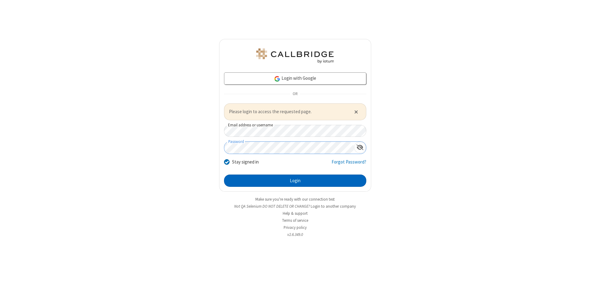
click at [295, 181] on button "Login" at bounding box center [295, 181] width 142 height 12
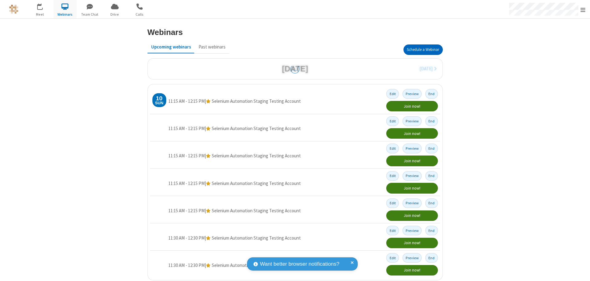
click at [420, 50] on button "Schedule a Webinar" at bounding box center [422, 50] width 39 height 10
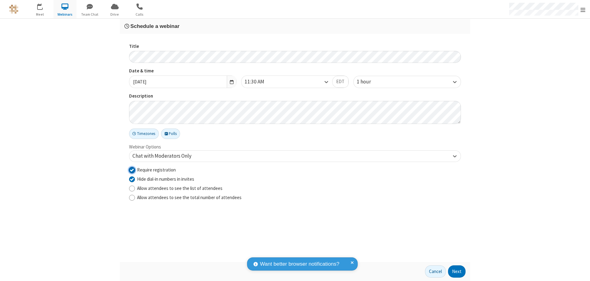
click at [132, 170] on input "Require registration" at bounding box center [132, 170] width 6 height 6
checkbox input "false"
click at [457, 272] on button "Next" at bounding box center [457, 272] width 18 height 12
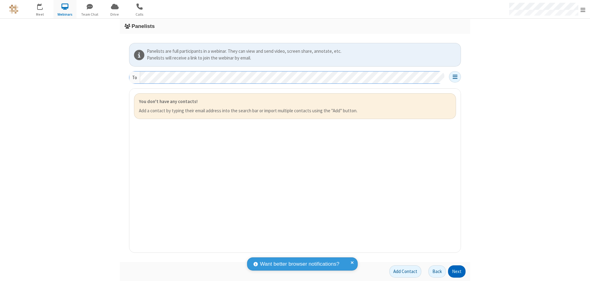
click at [457, 272] on button "Next" at bounding box center [457, 272] width 18 height 12
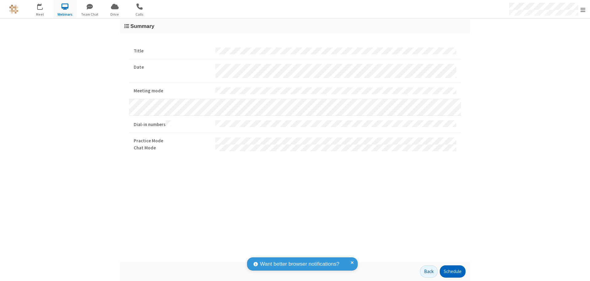
click at [452, 272] on button "Schedule" at bounding box center [452, 272] width 26 height 12
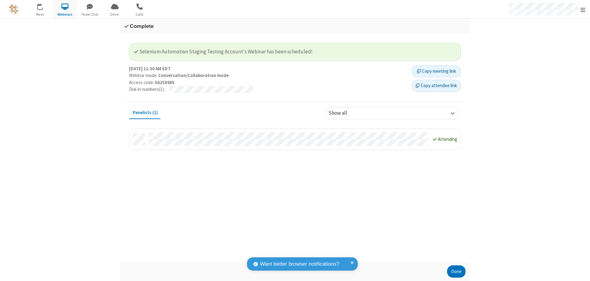
click at [456, 272] on button "Done" at bounding box center [456, 272] width 18 height 12
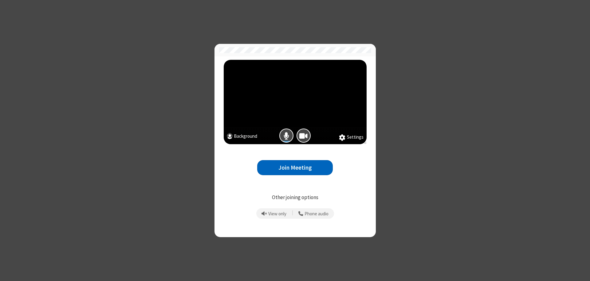
click at [295, 168] on button "Join Meeting" at bounding box center [295, 167] width 76 height 15
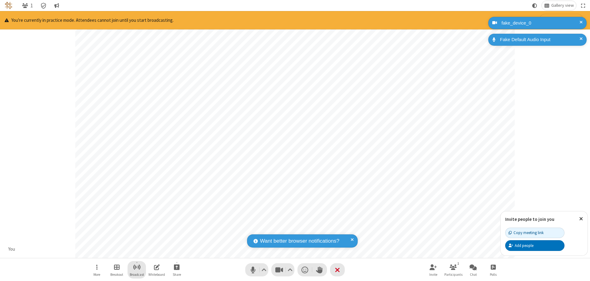
click at [136, 267] on span "Start broadcast" at bounding box center [137, 267] width 8 height 8
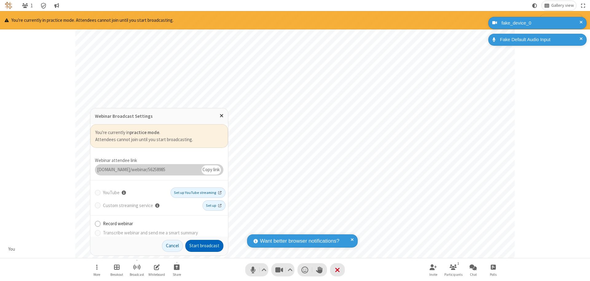
click at [204, 246] on button "Start broadcast" at bounding box center [204, 246] width 38 height 12
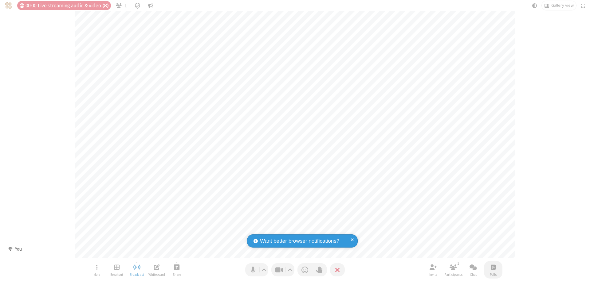
click at [493, 267] on span "Open poll" at bounding box center [492, 267] width 5 height 8
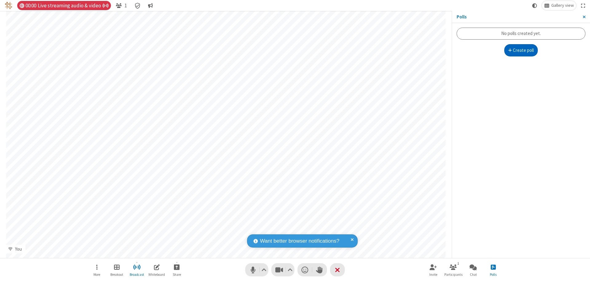
click at [520, 50] on button "Create poll" at bounding box center [521, 50] width 34 height 12
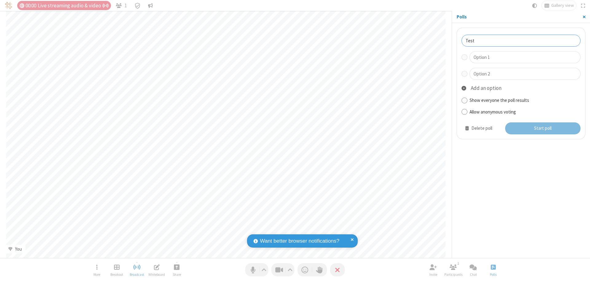
type input "Test"
type input "Yes"
type input "No"
click at [542, 128] on button "Start poll" at bounding box center [543, 129] width 76 height 12
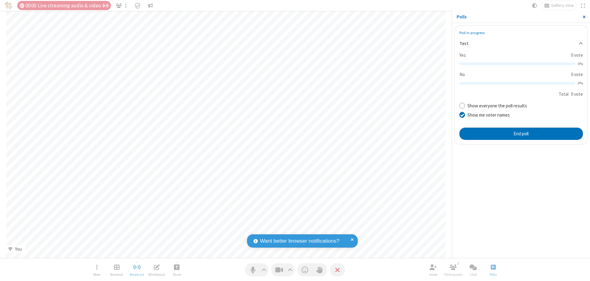
click at [583, 17] on span "Close sidebar" at bounding box center [583, 16] width 3 height 5
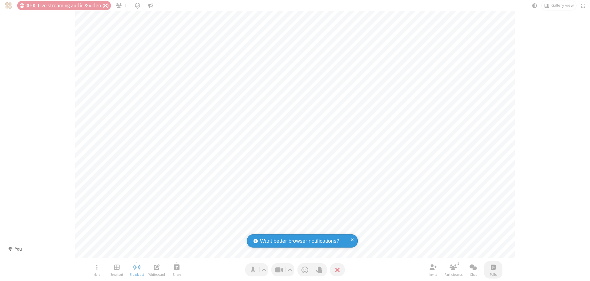
click at [493, 267] on span "Open poll" at bounding box center [492, 267] width 5 height 8
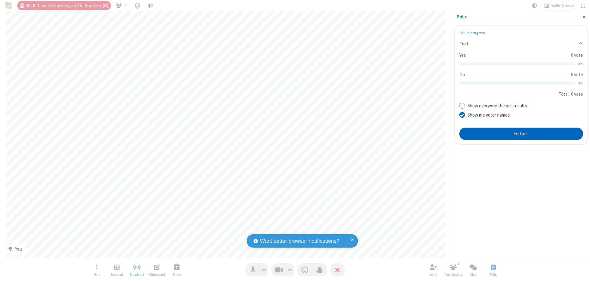
click at [520, 134] on button "End poll" at bounding box center [520, 134] width 123 height 12
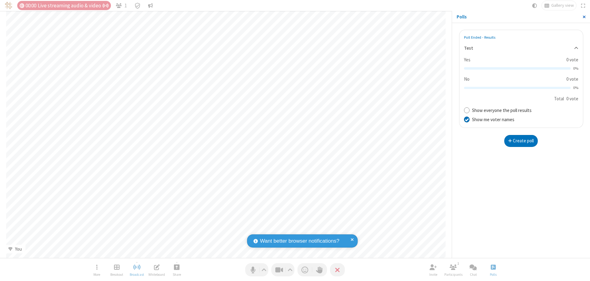
click at [583, 17] on span "Close sidebar" at bounding box center [583, 16] width 3 height 5
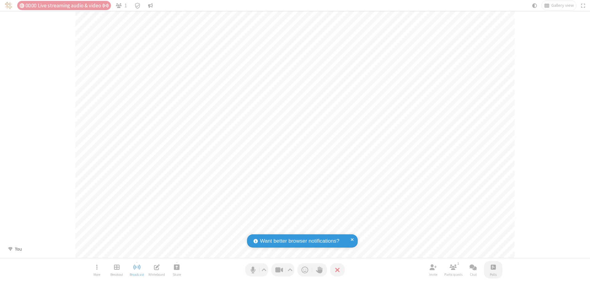
click at [493, 267] on span "Open poll" at bounding box center [492, 267] width 5 height 8
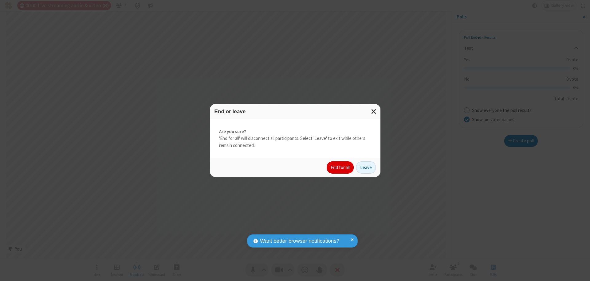
click at [340, 168] on button "End for all" at bounding box center [339, 168] width 27 height 12
